Goal: Check status: Check status

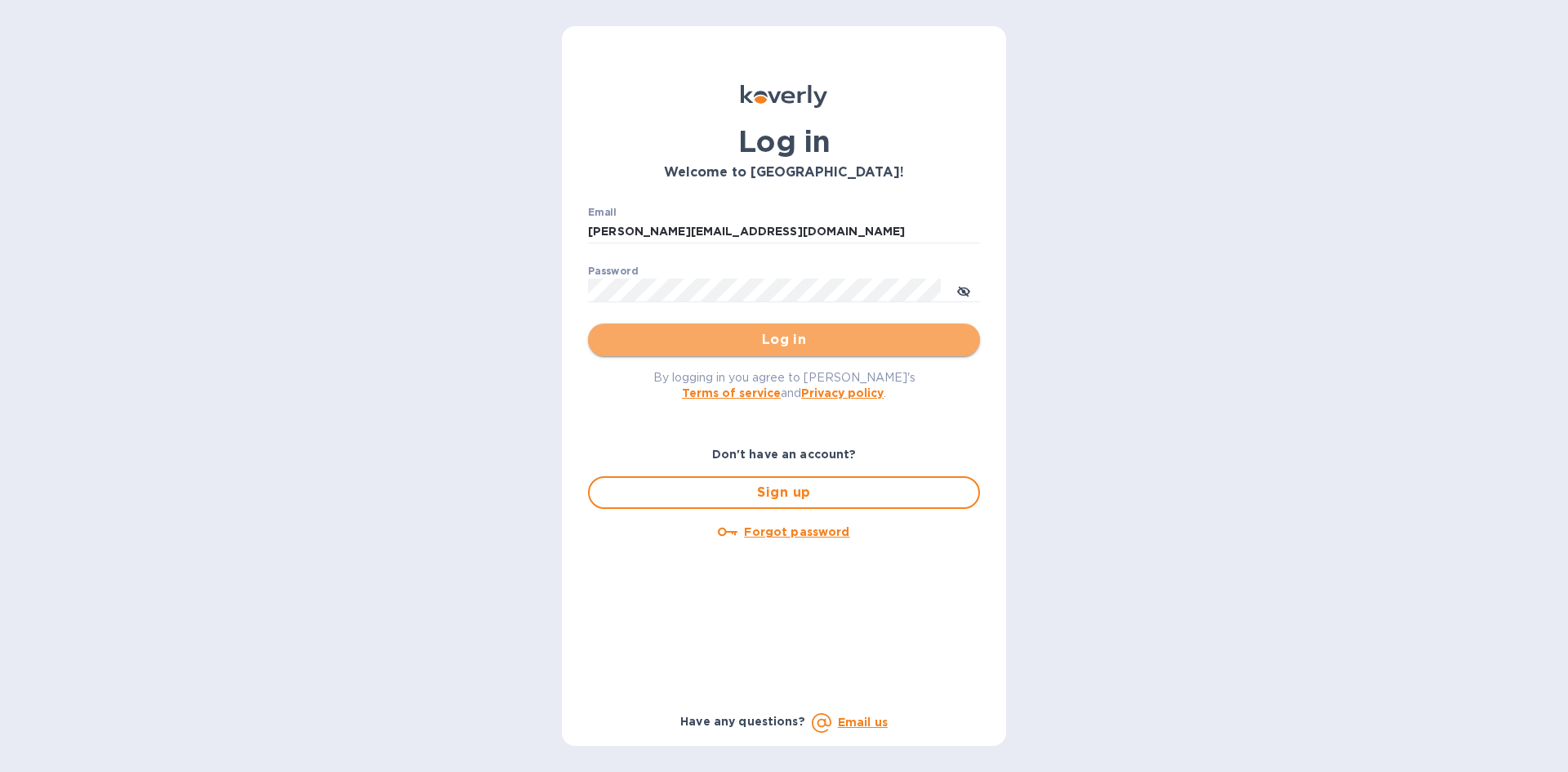
click at [725, 339] on span "Log in" at bounding box center [784, 340] width 366 height 20
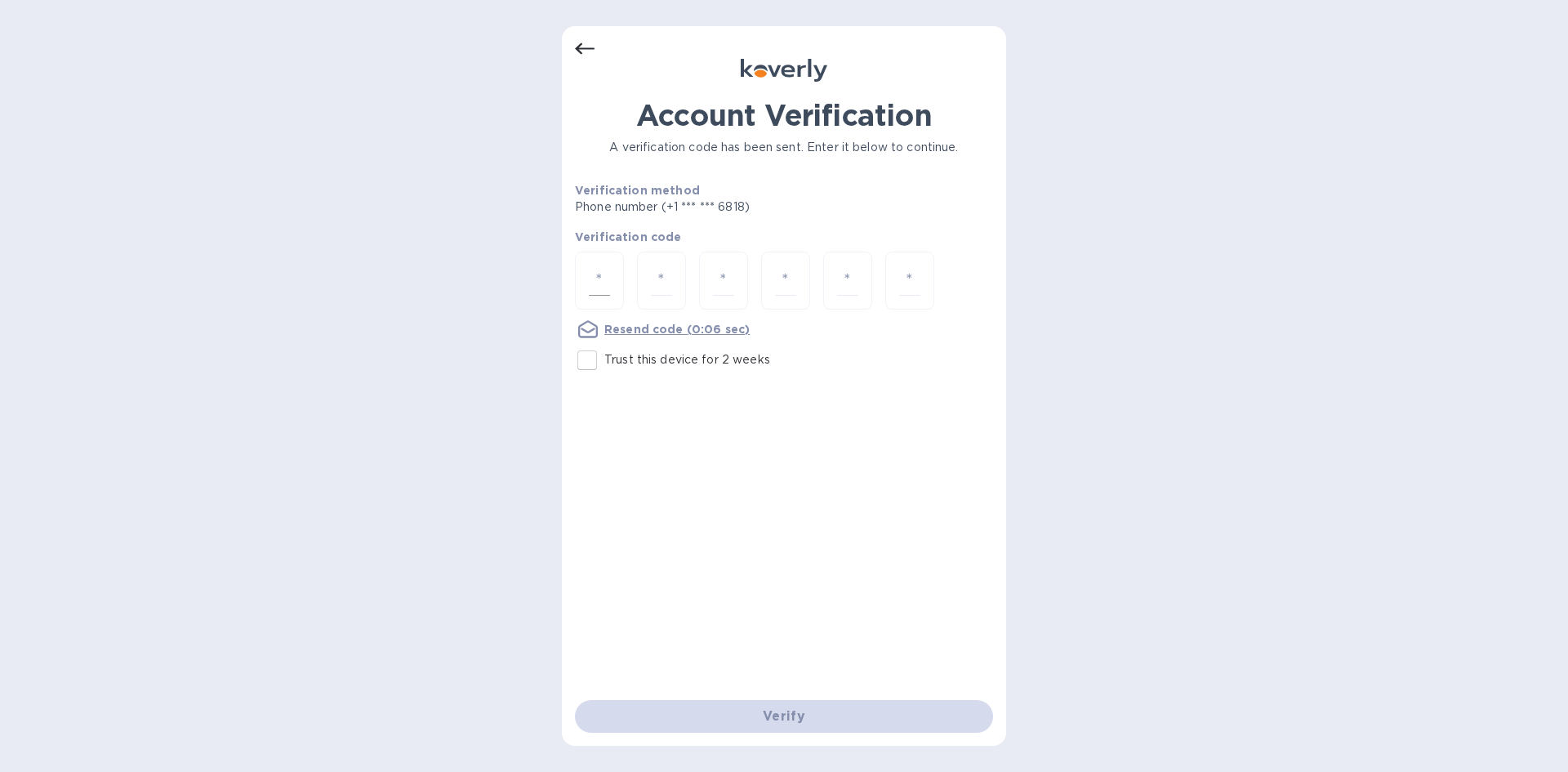
click at [609, 274] on input "number" at bounding box center [599, 280] width 21 height 30
type input "1"
type input "4"
type input "0"
type input "3"
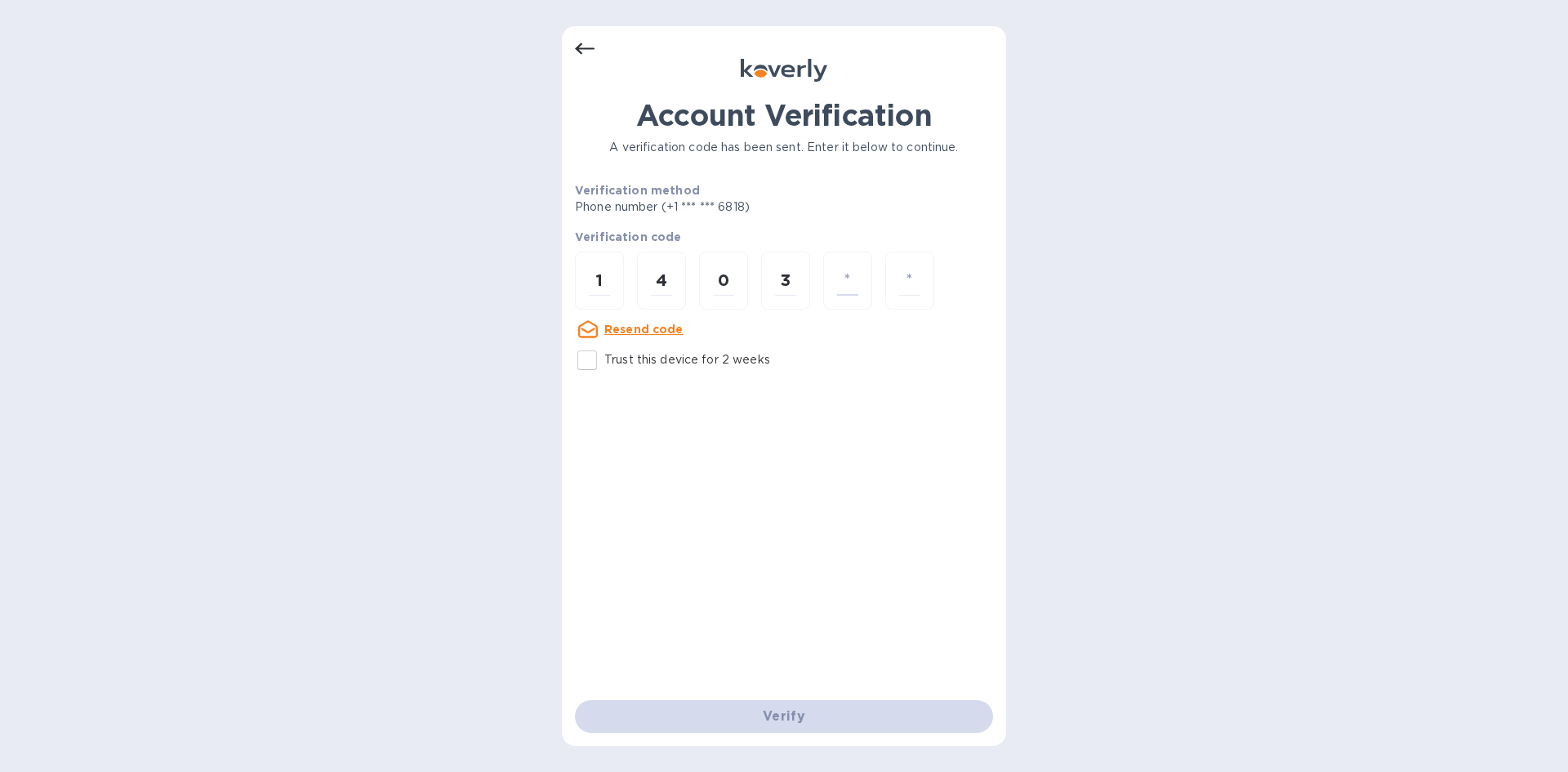
type input "6"
type input "0"
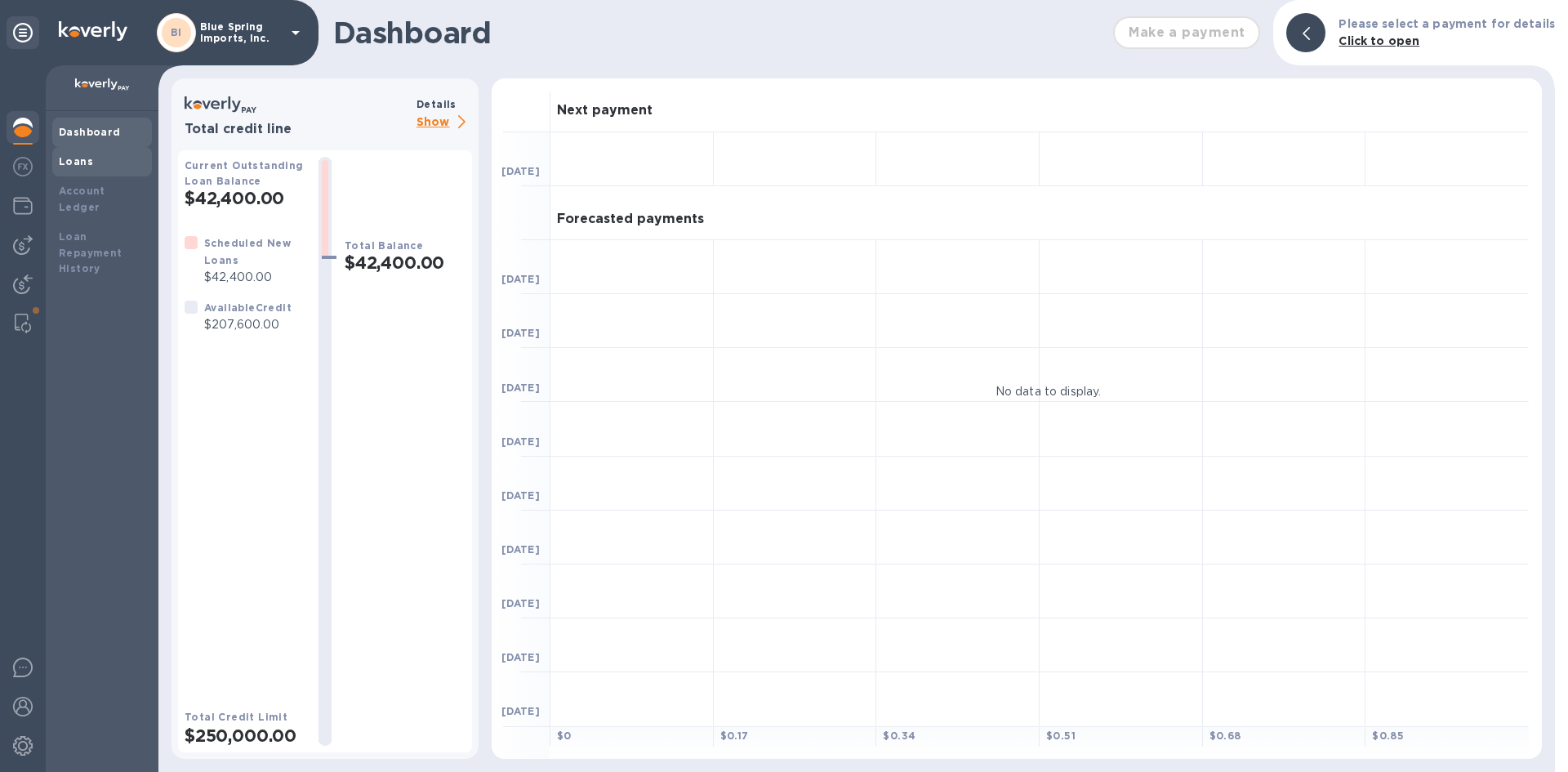
click at [90, 159] on div "Loans" at bounding box center [102, 162] width 86 height 16
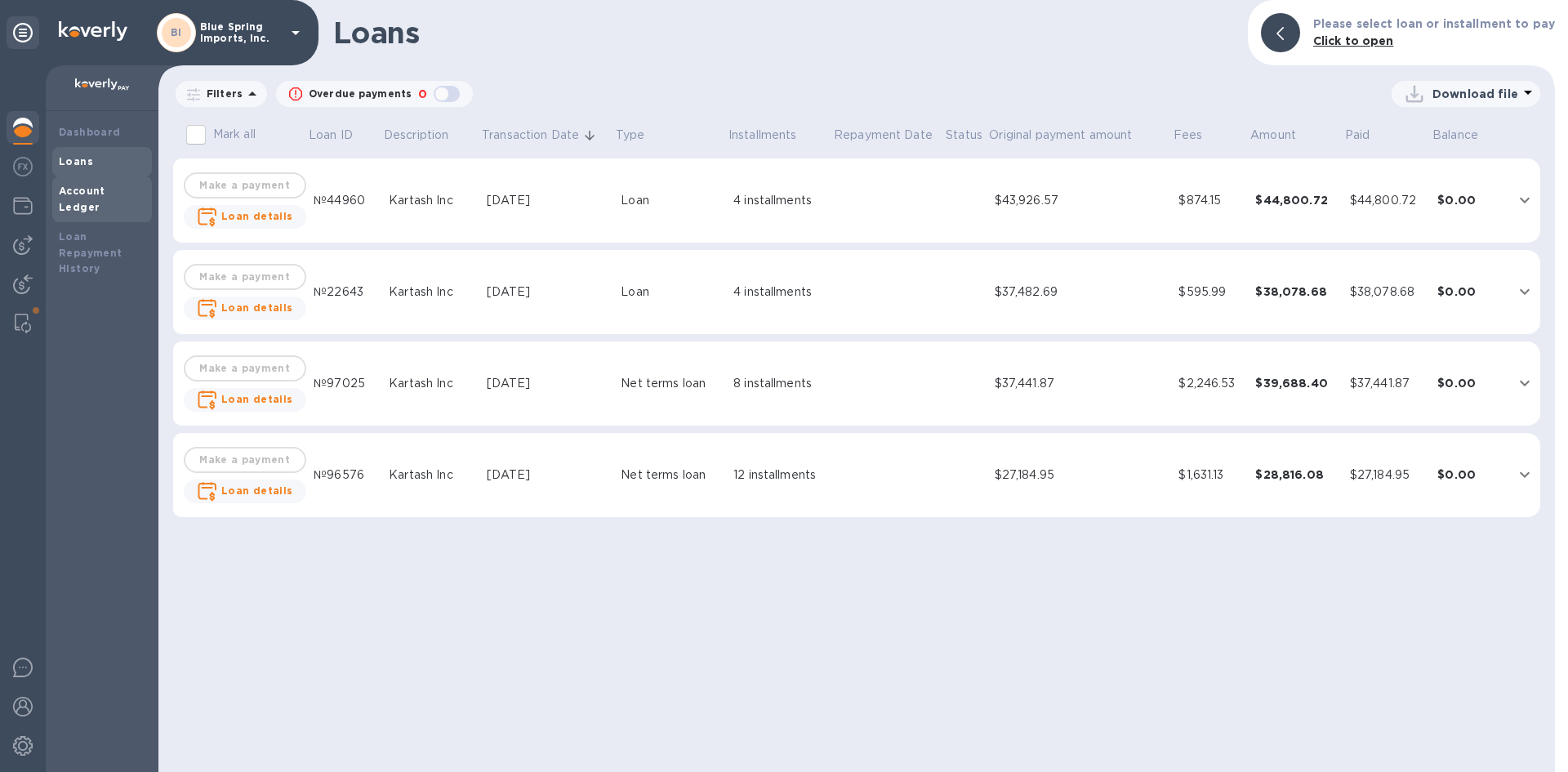
click at [67, 195] on b "Account Ledger" at bounding box center [82, 198] width 47 height 29
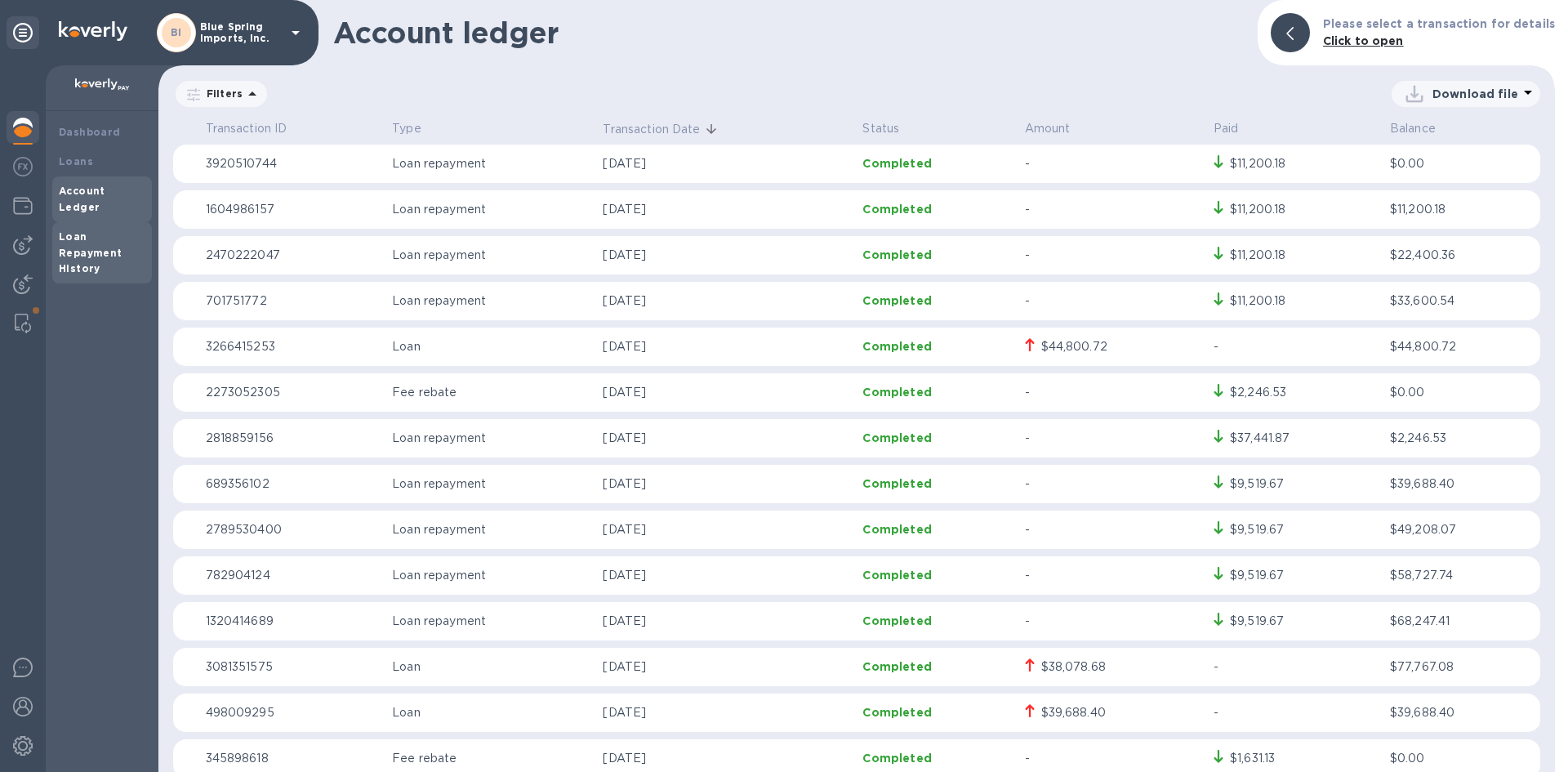
click at [69, 246] on b "Loan Repayment History" at bounding box center [90, 252] width 63 height 45
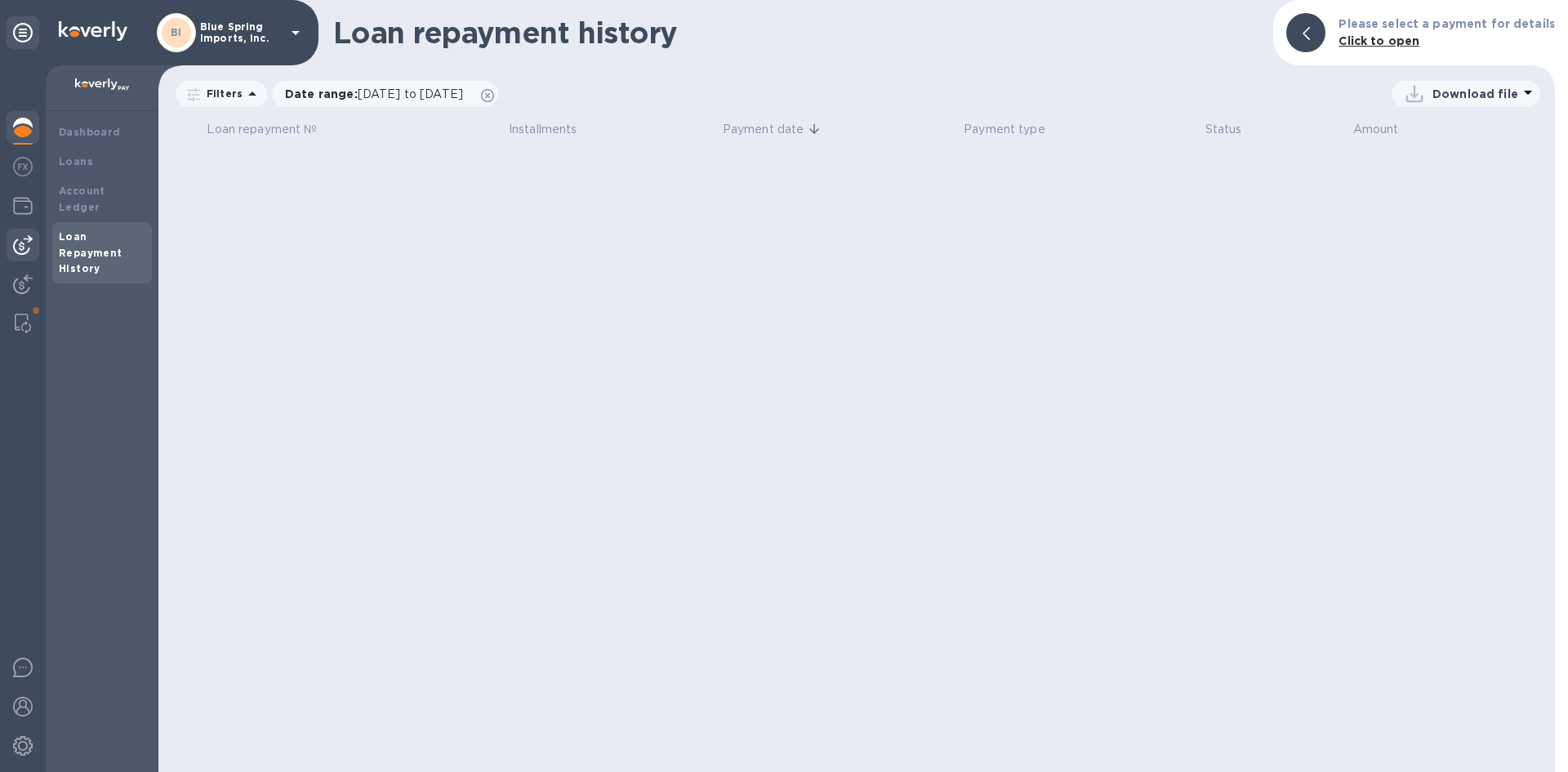
click at [21, 236] on img at bounding box center [23, 245] width 20 height 20
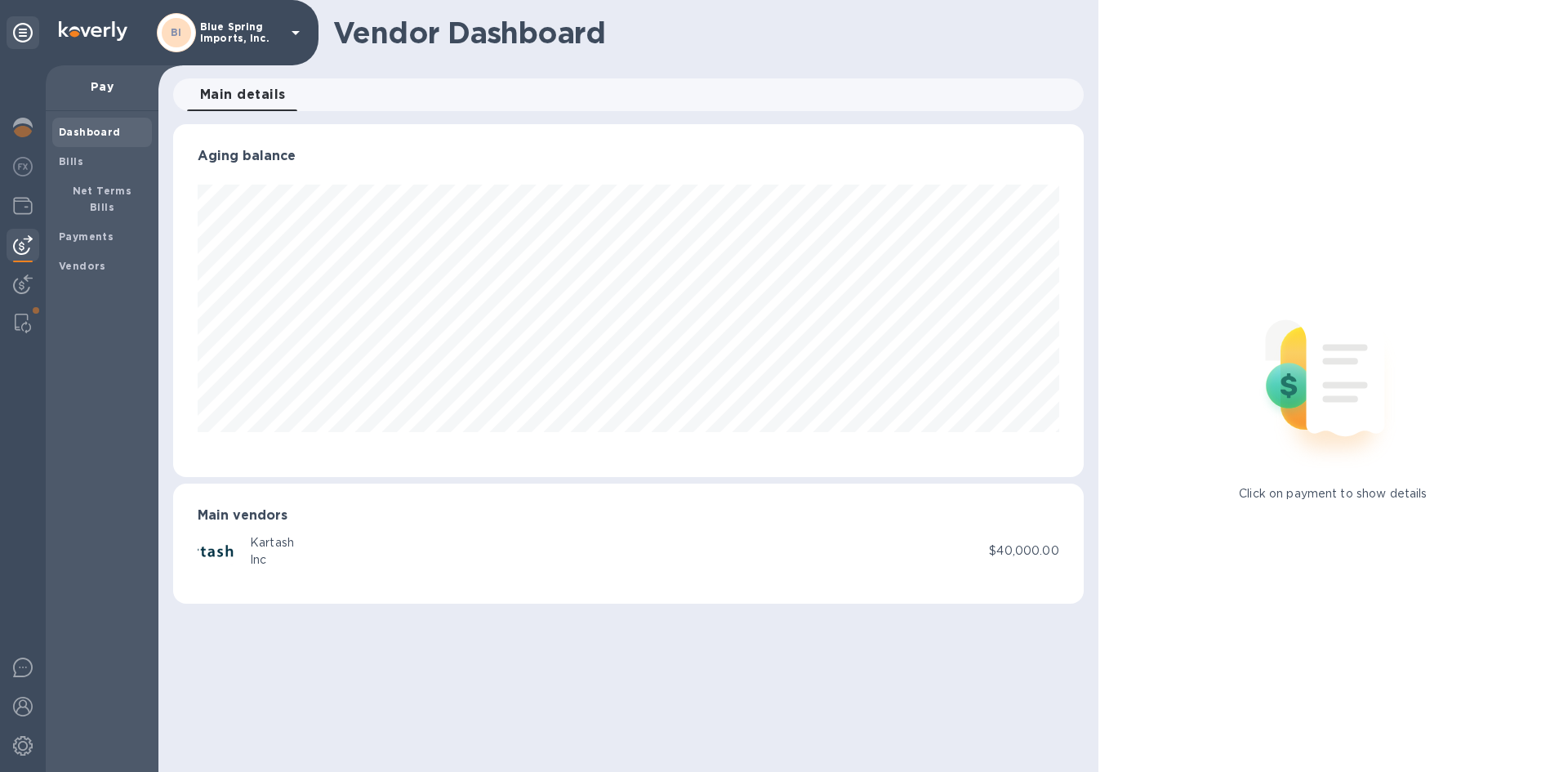
scroll to position [353, 909]
click at [71, 260] on b "Vendors" at bounding box center [83, 266] width 48 height 12
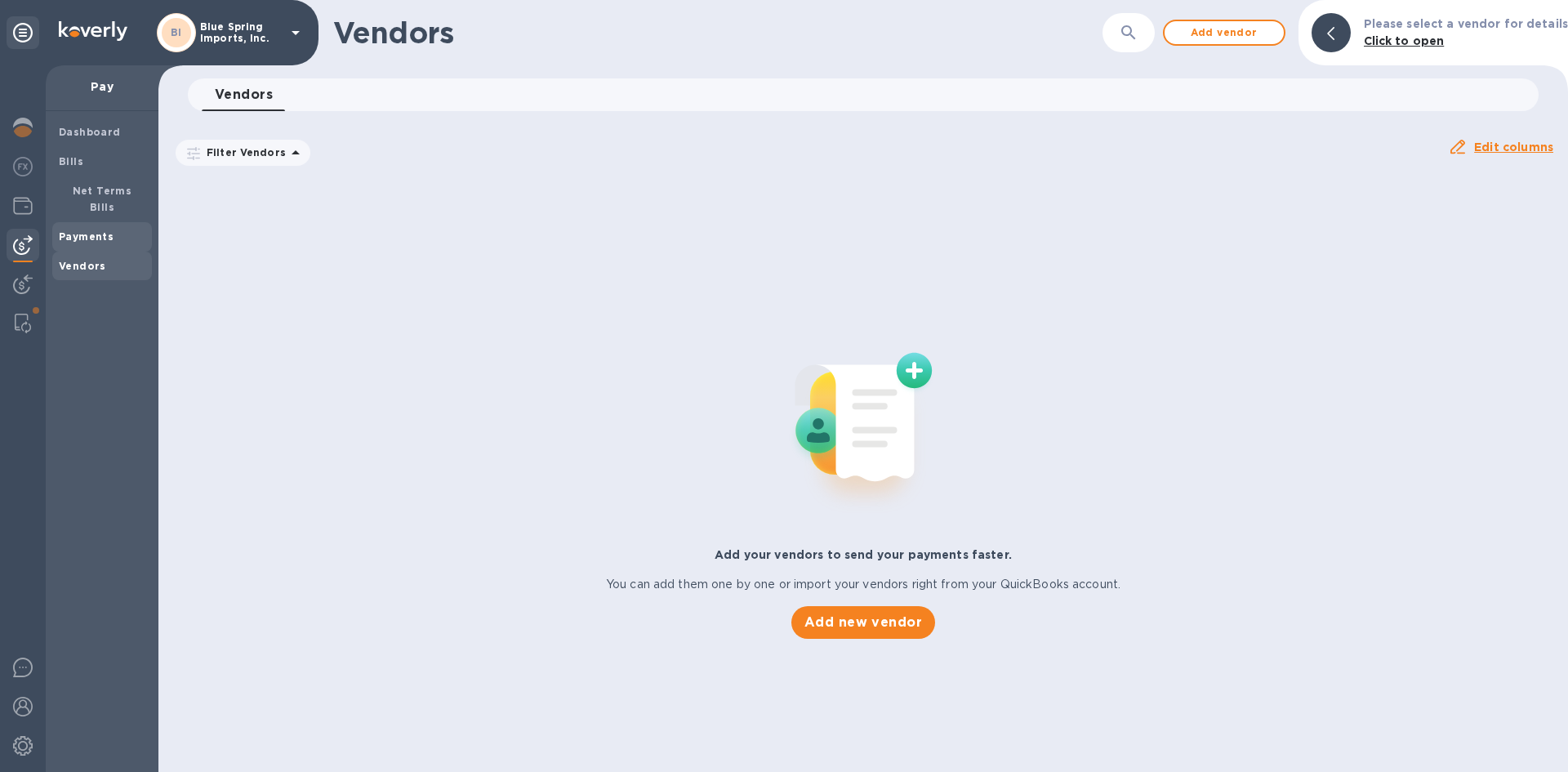
click at [79, 230] on b "Payments" at bounding box center [86, 236] width 55 height 12
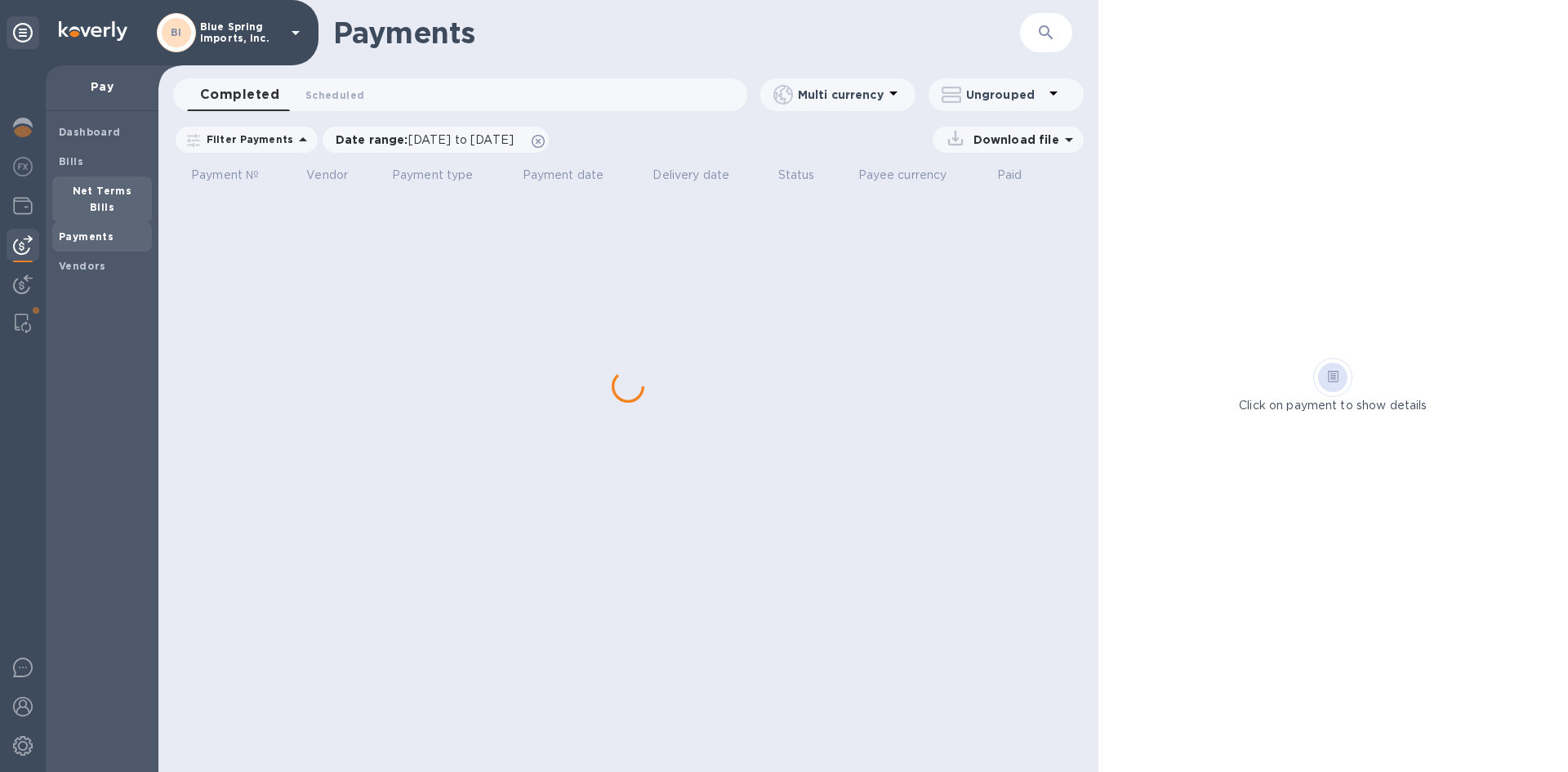
click at [82, 190] on b "Net Terms Bills" at bounding box center [102, 198] width 60 height 29
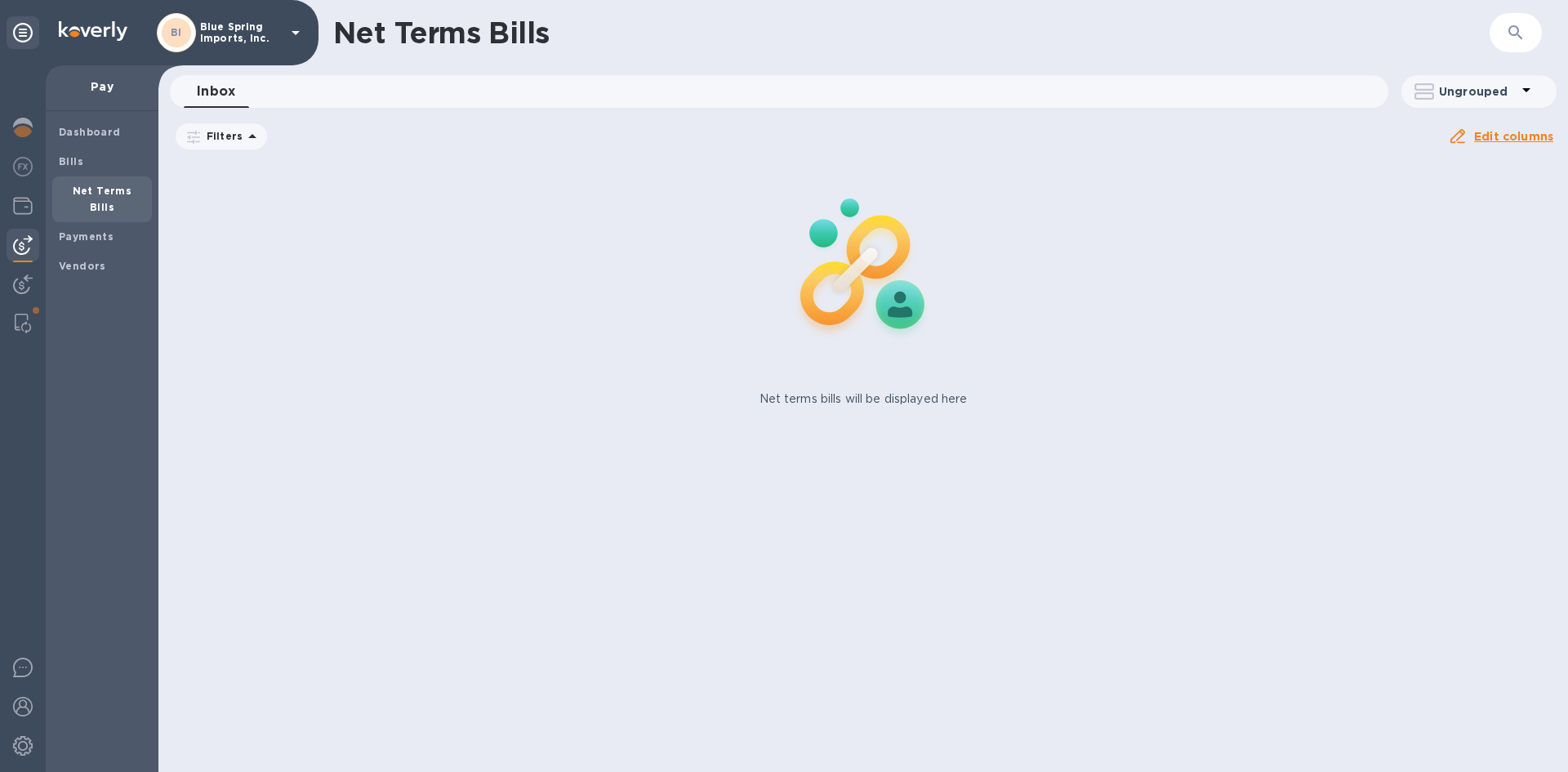
click at [99, 184] on b "Net Terms Bills" at bounding box center [102, 198] width 60 height 29
click at [56, 155] on div "Bills" at bounding box center [102, 162] width 99 height 30
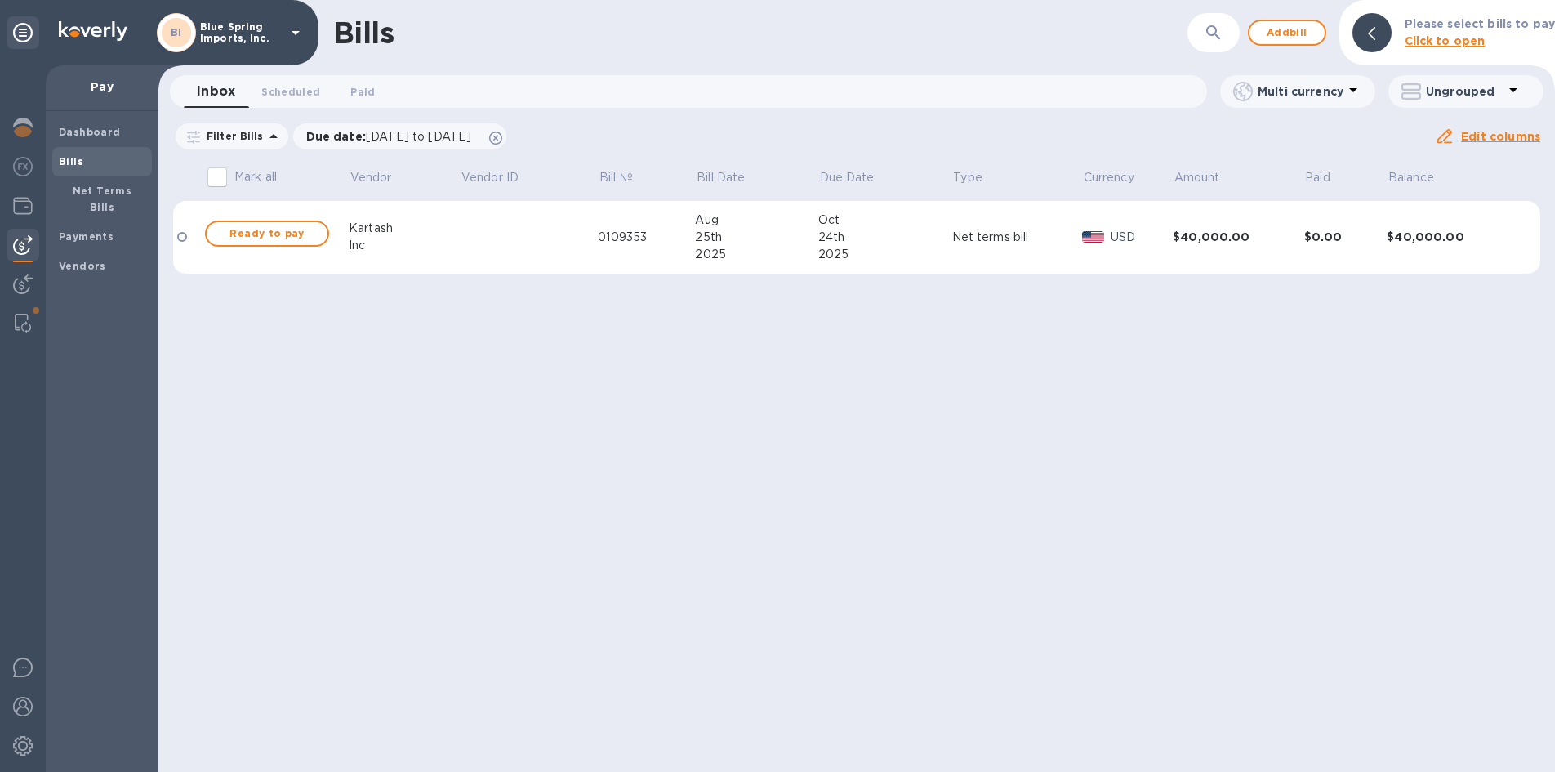
click at [182, 238] on div at bounding box center [183, 237] width 10 height 10
